Goal: Entertainment & Leisure: Browse casually

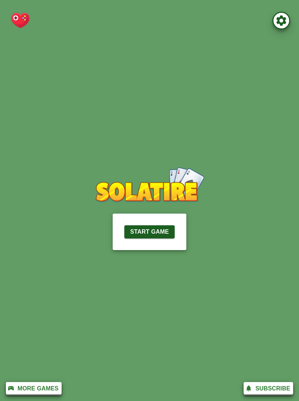
click at [279, 26] on icon "button" at bounding box center [281, 21] width 18 height 18
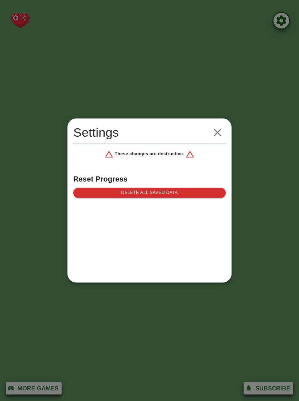
click at [217, 125] on button "button" at bounding box center [217, 132] width 16 height 16
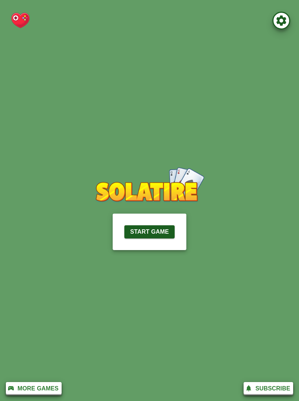
click at [152, 225] on button "Start Game" at bounding box center [149, 231] width 50 height 13
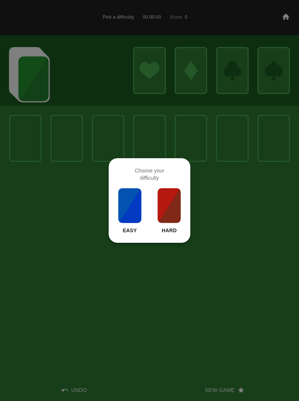
click at [130, 206] on img at bounding box center [129, 205] width 25 height 36
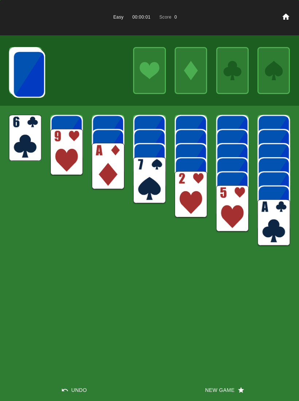
click at [284, 16] on icon at bounding box center [285, 16] width 7 height 6
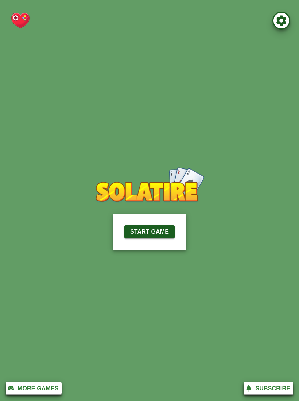
click at [19, 386] on p "More Games" at bounding box center [37, 388] width 41 height 9
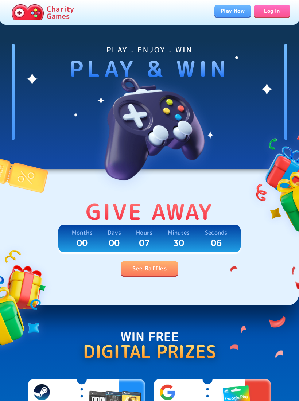
click at [288, 257] on img at bounding box center [264, 323] width 69 height 138
click at [187, 111] on img at bounding box center [150, 125] width 146 height 146
click at [148, 265] on link "See Raffles" at bounding box center [150, 268] width 58 height 15
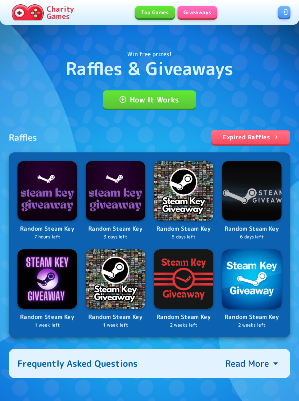
click at [42, 19] on img at bounding box center [28, 12] width 32 height 16
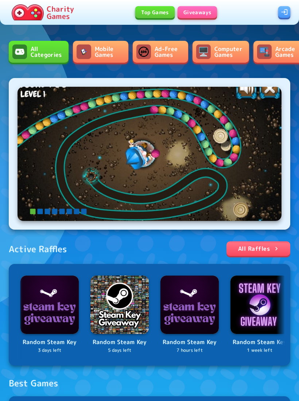
click at [157, 14] on link "Top Games" at bounding box center [154, 12] width 39 height 12
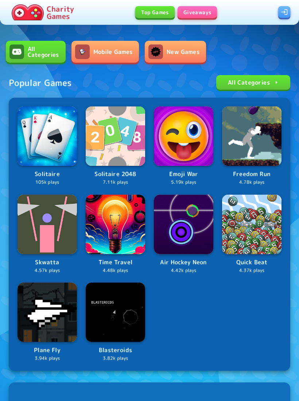
click at [192, 16] on link "Giveaways" at bounding box center [197, 12] width 40 height 12
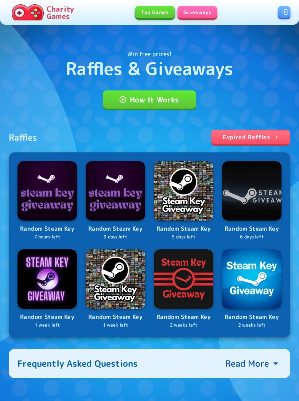
click at [149, 1] on div "Charity Games Top Games Giveaways" at bounding box center [149, 12] width 299 height 25
click at [149, 16] on link "Top Games" at bounding box center [154, 12] width 39 height 12
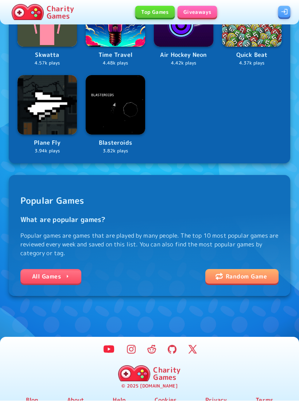
scroll to position [208, 0]
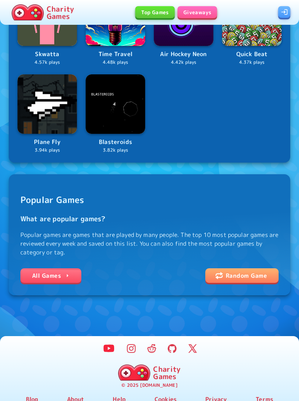
click at [61, 279] on link "All Games" at bounding box center [50, 275] width 61 height 15
